Goal: Entertainment & Leisure: Consume media (video, audio)

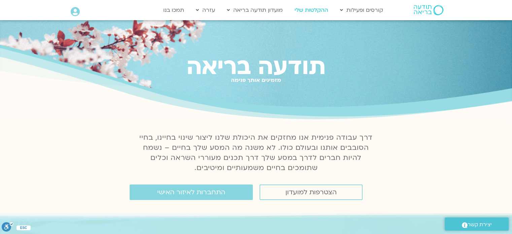
click at [321, 11] on link "ההקלטות שלי" at bounding box center [311, 10] width 40 height 13
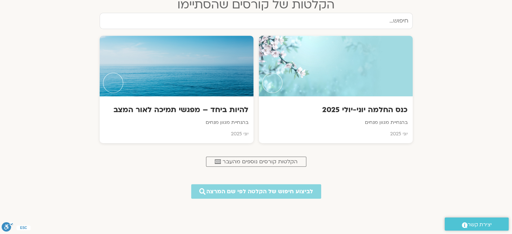
scroll to position [303, 0]
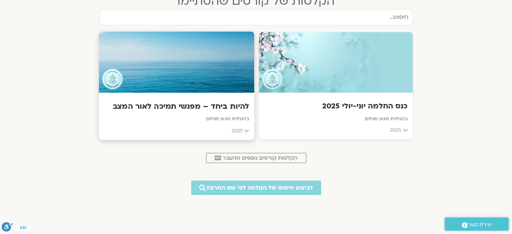
click at [237, 63] on div at bounding box center [176, 62] width 155 height 61
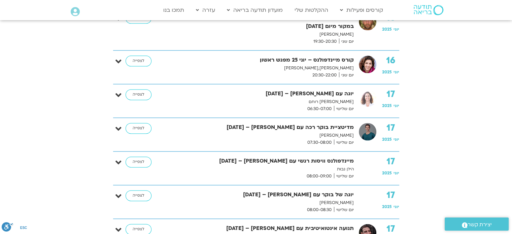
scroll to position [875, 0]
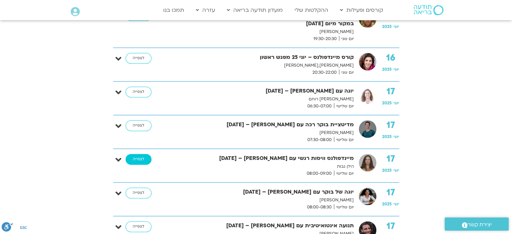
click at [135, 154] on link "לצפייה" at bounding box center [138, 159] width 26 height 11
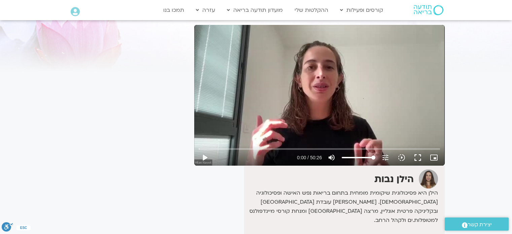
scroll to position [34, 0]
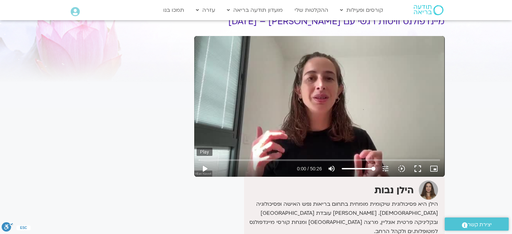
click at [211, 170] on button "play_arrow" at bounding box center [204, 168] width 16 height 16
click at [421, 168] on button "fullscreen" at bounding box center [417, 168] width 16 height 16
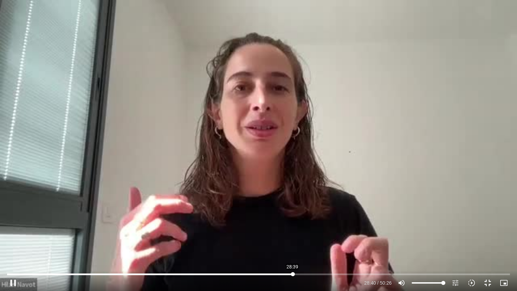
click at [292, 274] on input "Seek" at bounding box center [258, 274] width 502 height 4
click at [304, 274] on input "Seek" at bounding box center [258, 274] width 502 height 4
click at [314, 274] on input "Seek" at bounding box center [258, 274] width 502 height 4
click at [324, 273] on input "Seek" at bounding box center [258, 274] width 502 height 4
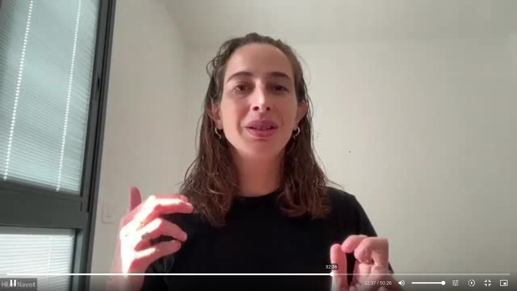
click at [331, 273] on input "Seek" at bounding box center [258, 274] width 502 height 4
click at [345, 272] on input "Seek" at bounding box center [258, 274] width 502 height 4
click at [354, 273] on input "Seek" at bounding box center [258, 274] width 502 height 4
click at [371, 273] on input "Seek" at bounding box center [258, 274] width 502 height 4
click at [390, 272] on input "Seek" at bounding box center [258, 274] width 502 height 4
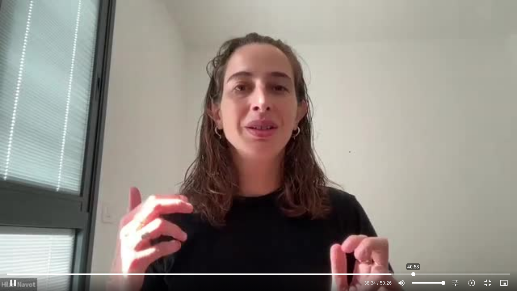
click at [413, 273] on input "Seek" at bounding box center [258, 274] width 502 height 4
click at [430, 274] on input "Seek" at bounding box center [258, 274] width 502 height 4
click at [451, 274] on input "Seek" at bounding box center [258, 274] width 502 height 4
click at [471, 272] on input "Seek" at bounding box center [258, 274] width 502 height 4
click at [485, 272] on input "Seek" at bounding box center [258, 274] width 502 height 4
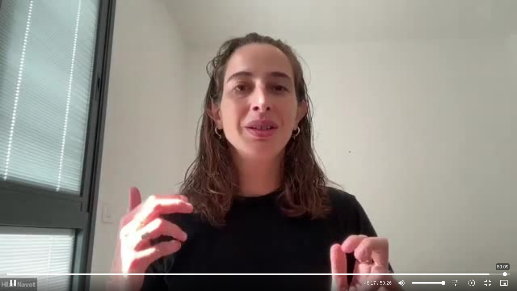
click at [505, 274] on input "Seek" at bounding box center [258, 274] width 502 height 4
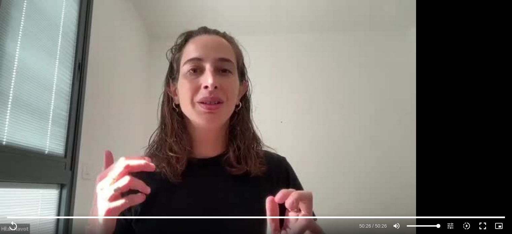
scroll to position [0, 0]
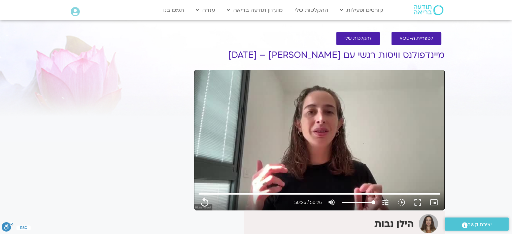
type input "3026.16"
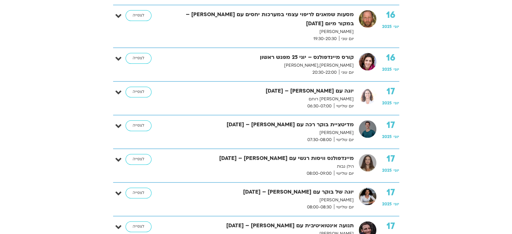
scroll to position [942, 0]
